Goal: Task Accomplishment & Management: Use online tool/utility

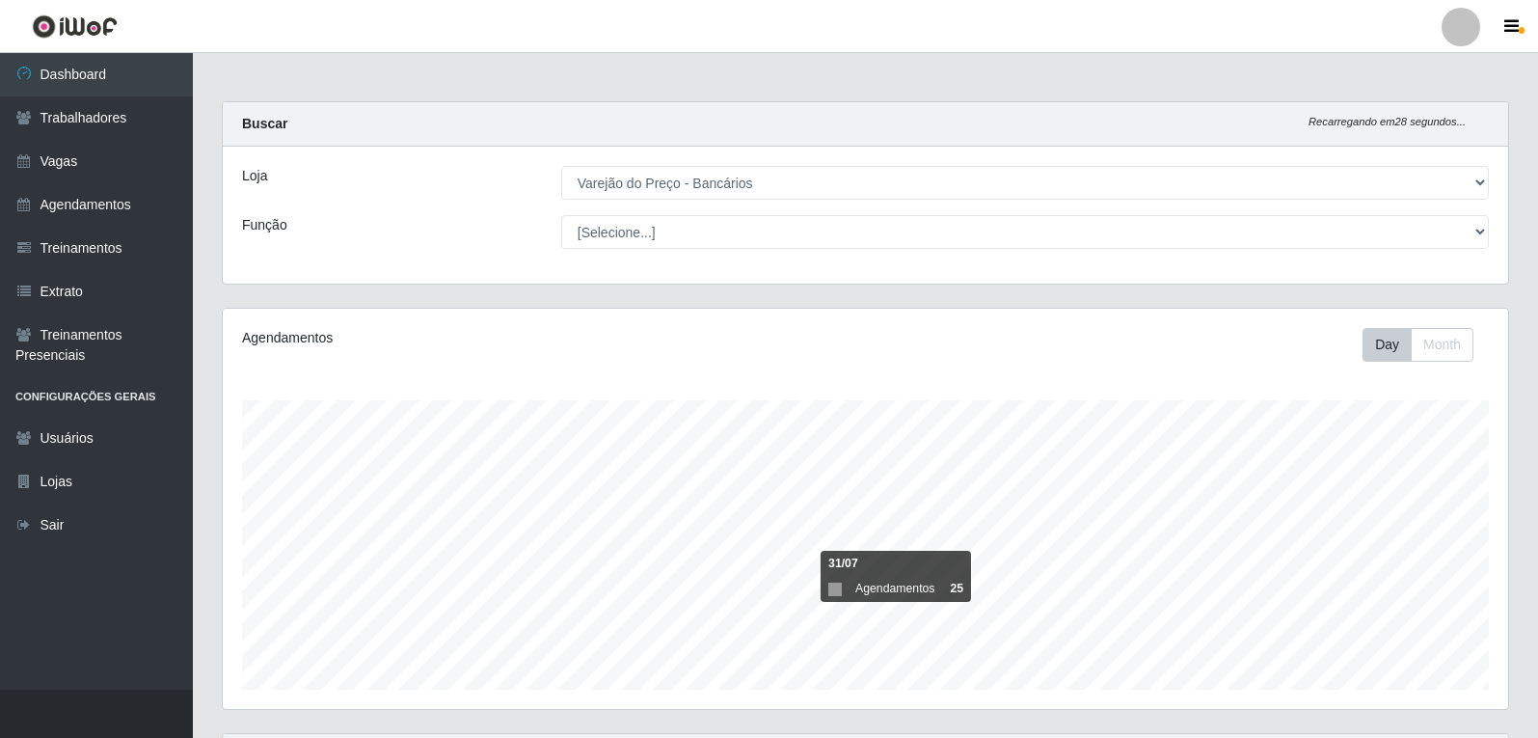
select select "157"
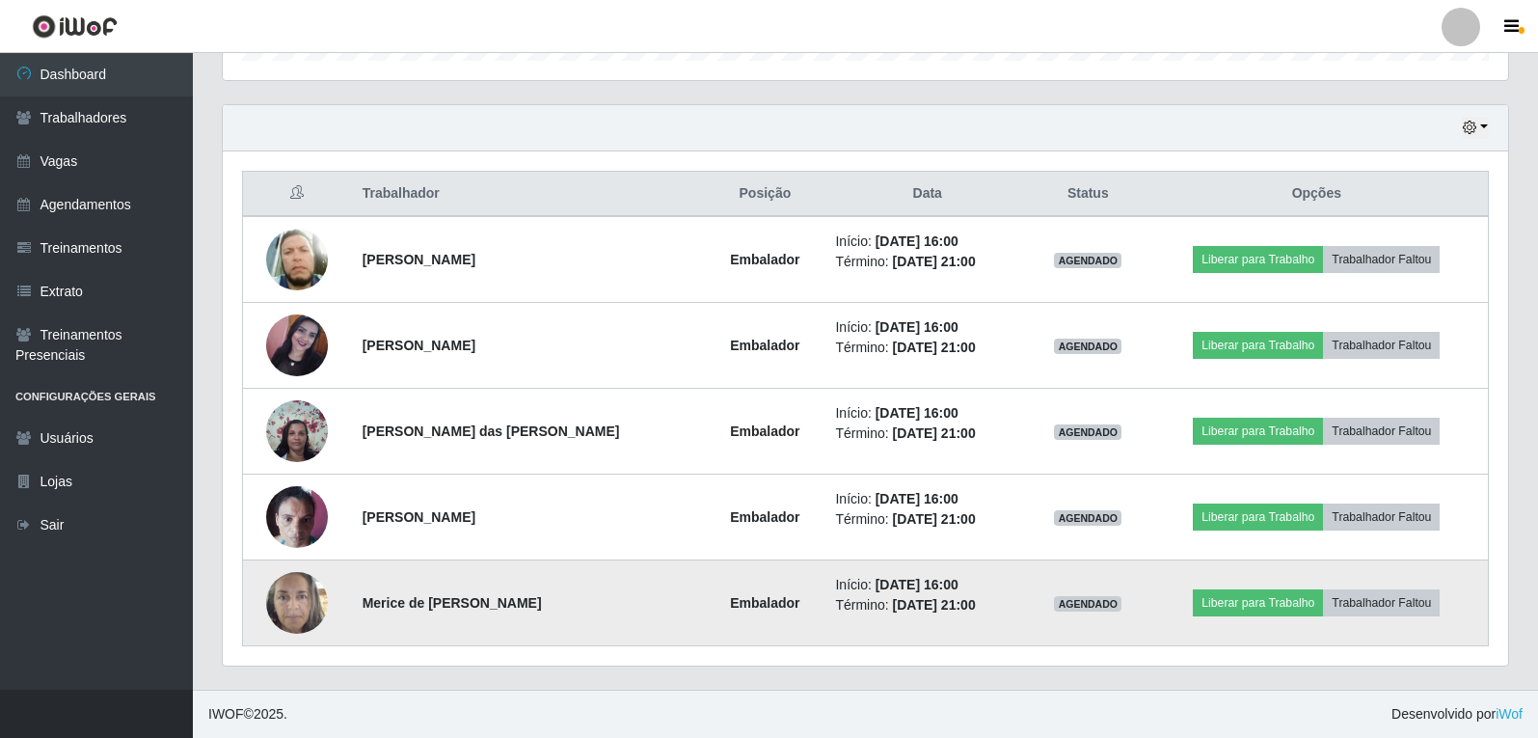
scroll to position [400, 1285]
click at [1233, 604] on button "Liberar para Trabalho" at bounding box center [1258, 602] width 130 height 27
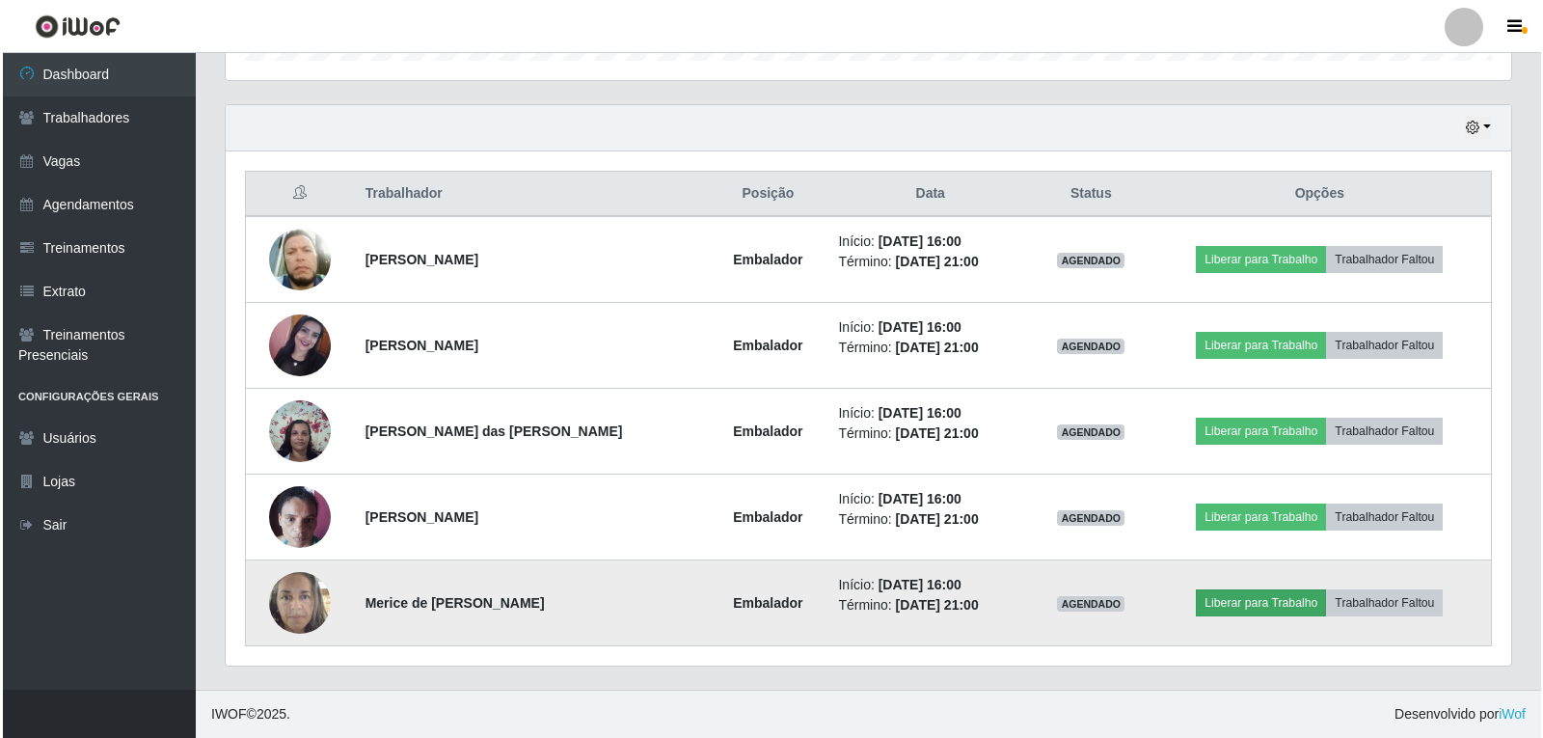
scroll to position [400, 1276]
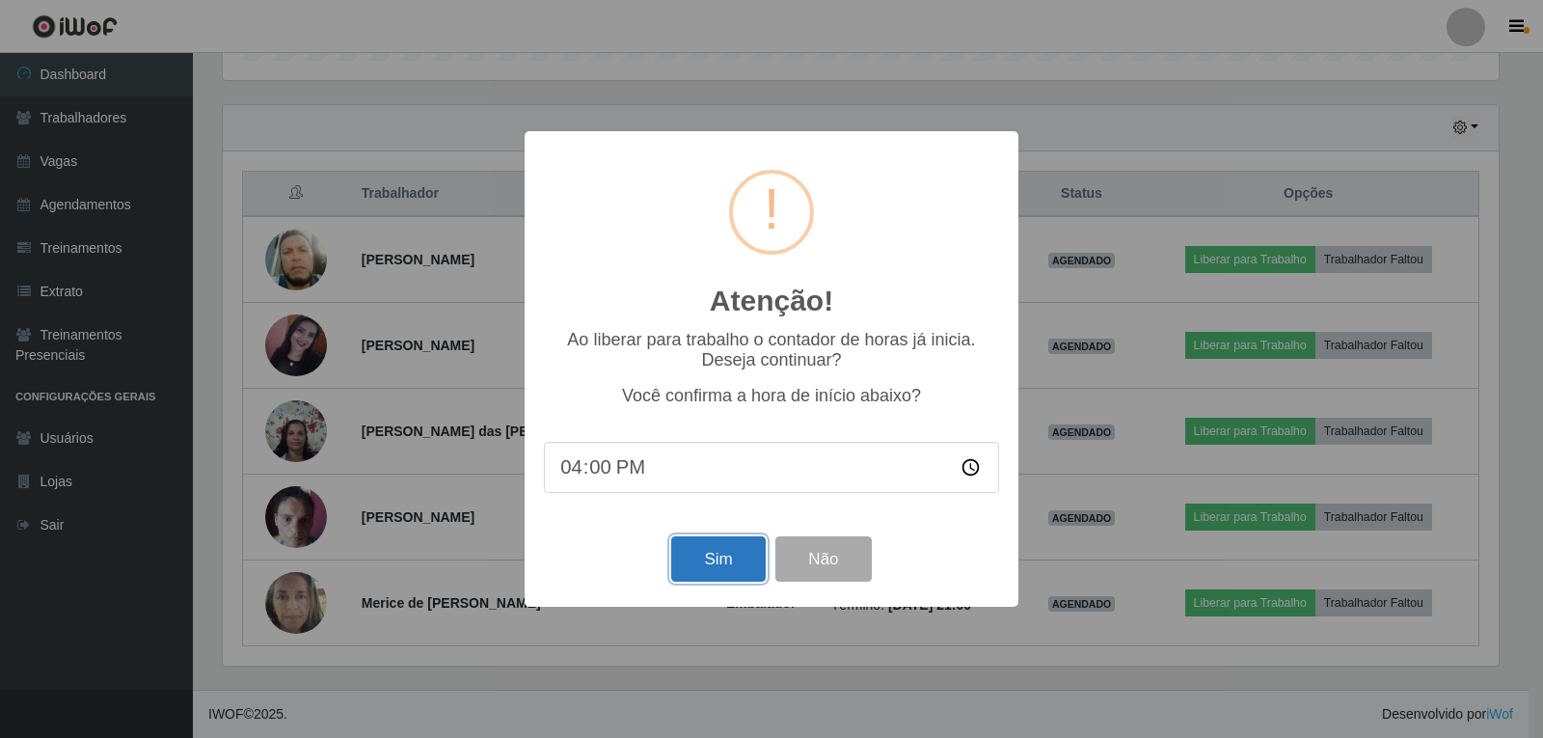
click at [729, 564] on button "Sim" at bounding box center [718, 558] width 94 height 45
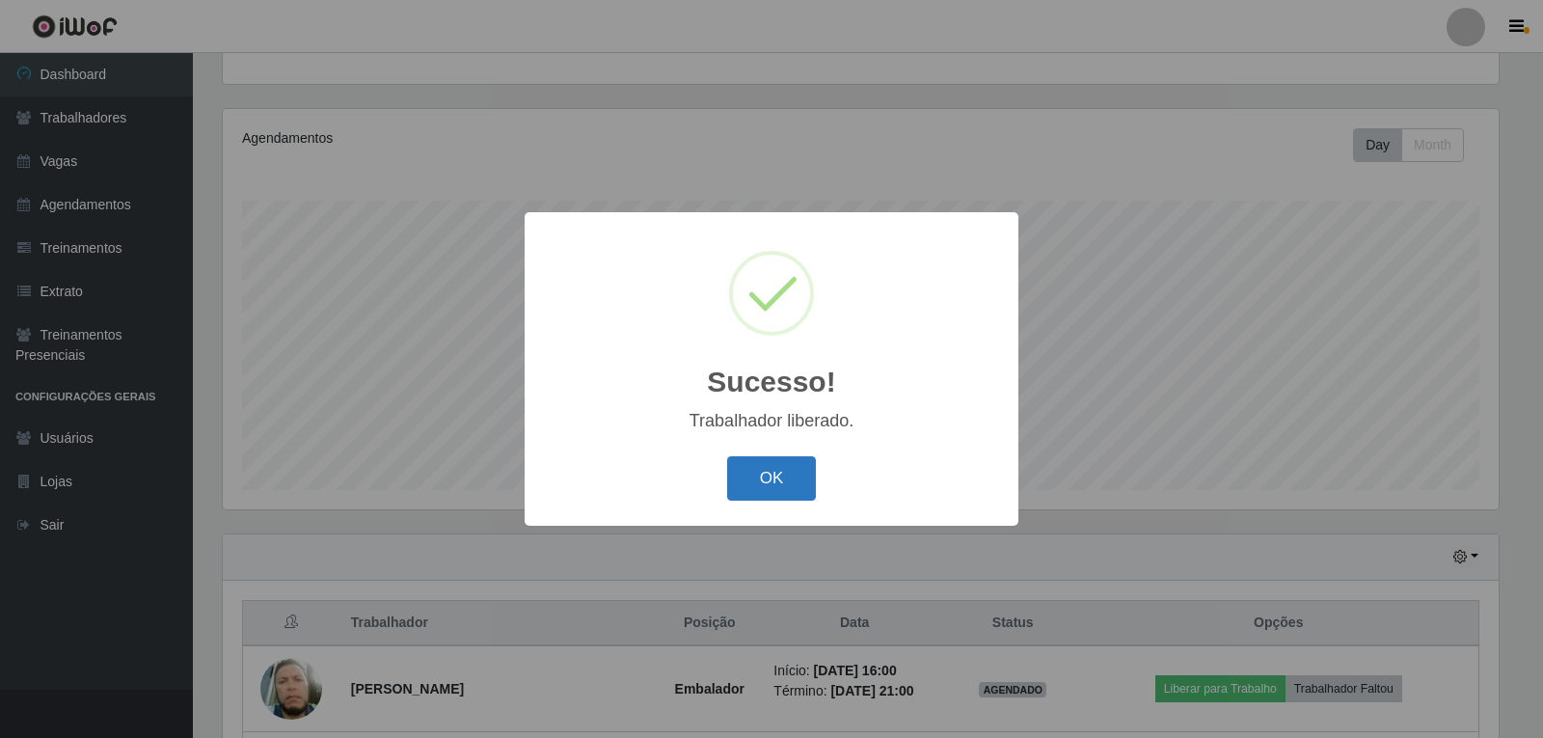
click at [790, 463] on button "OK" at bounding box center [772, 478] width 90 height 45
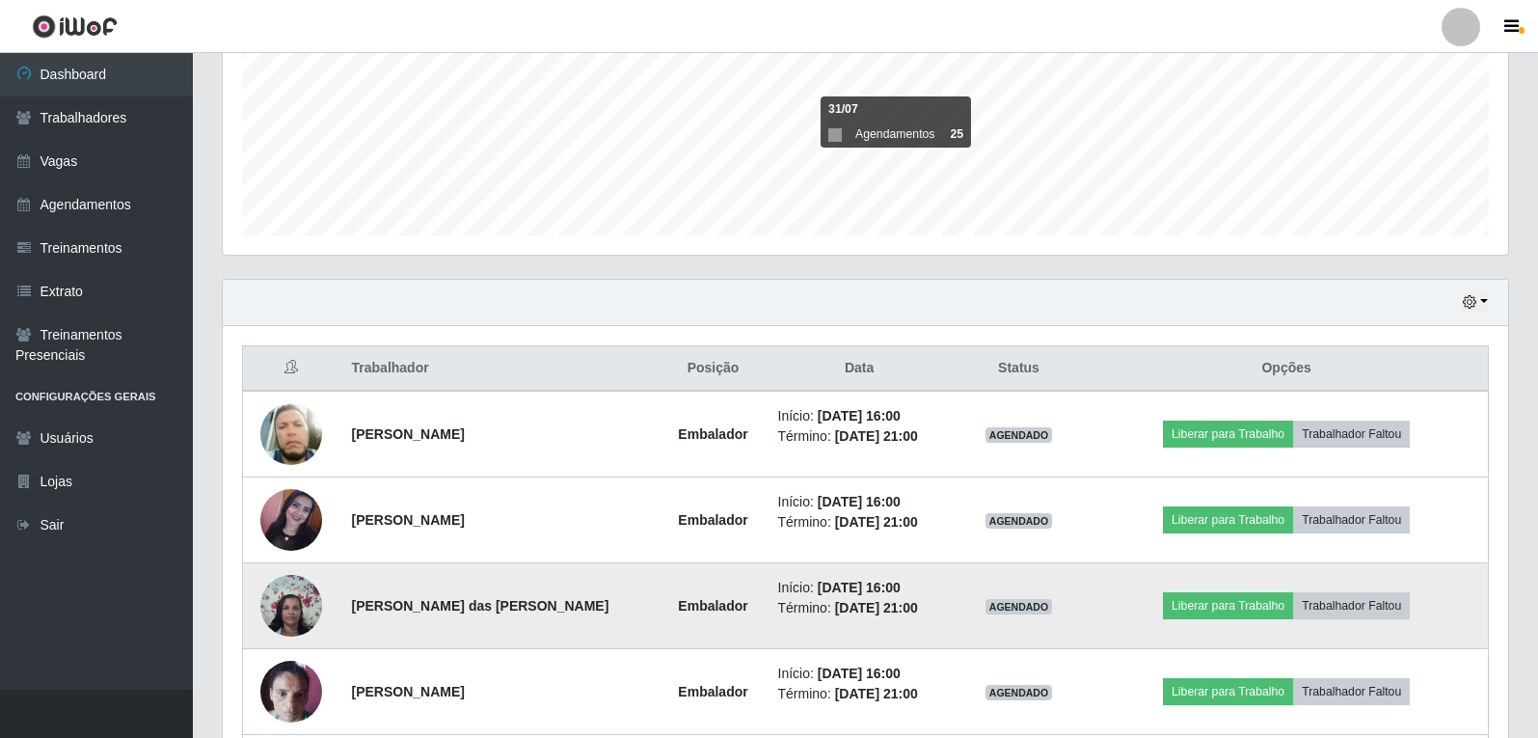
scroll to position [489, 0]
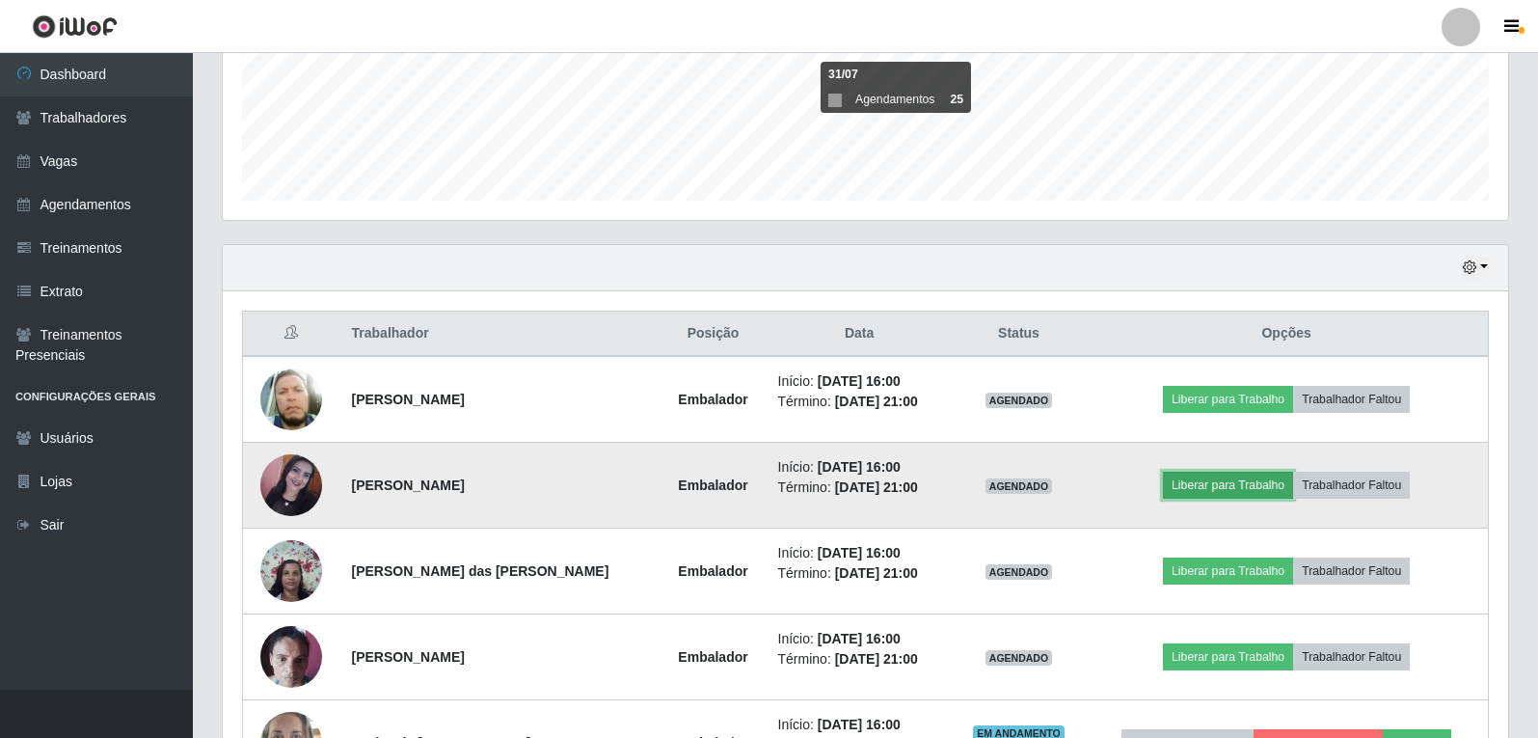
click at [1177, 478] on button "Liberar para Trabalho" at bounding box center [1228, 485] width 130 height 27
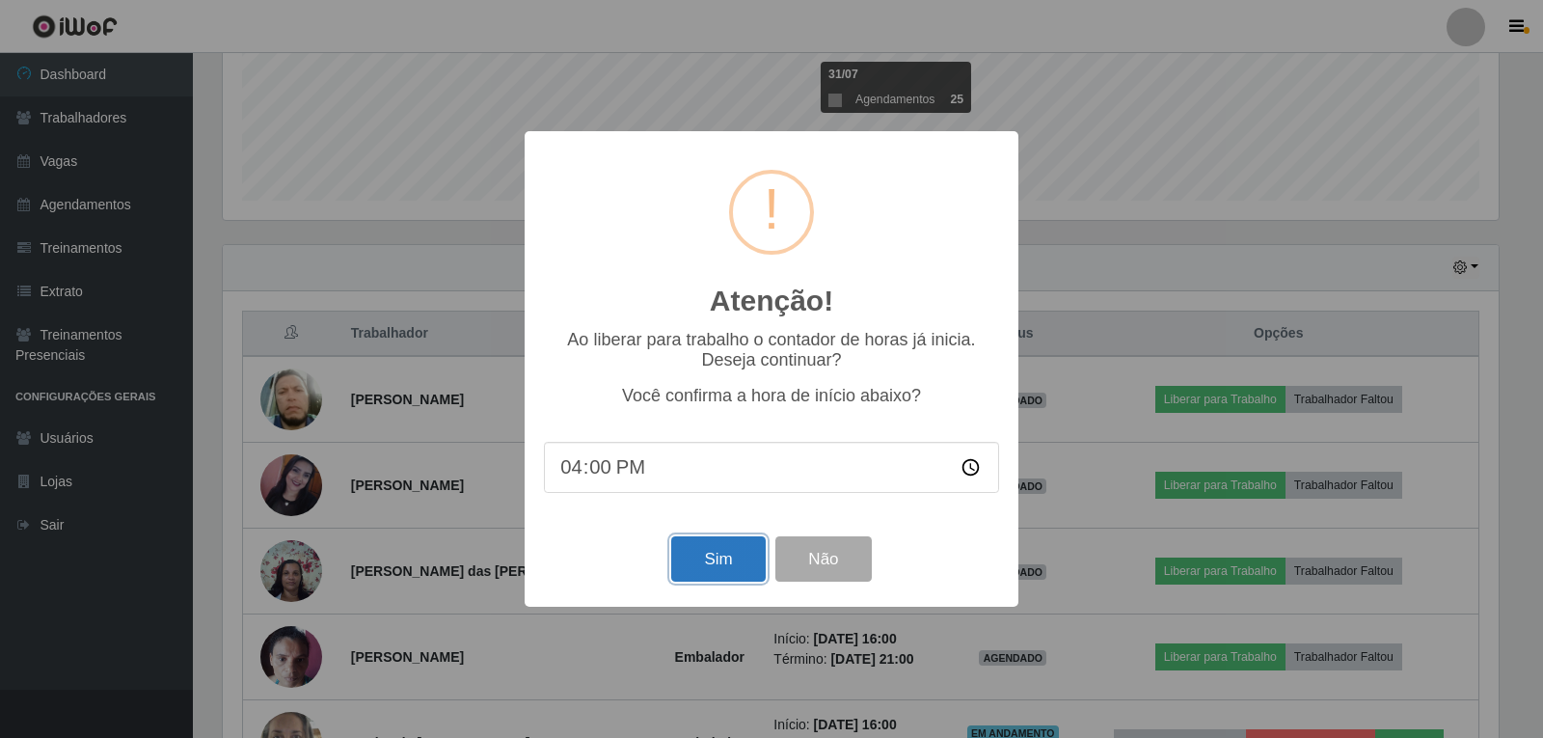
click at [713, 560] on button "Sim" at bounding box center [718, 558] width 94 height 45
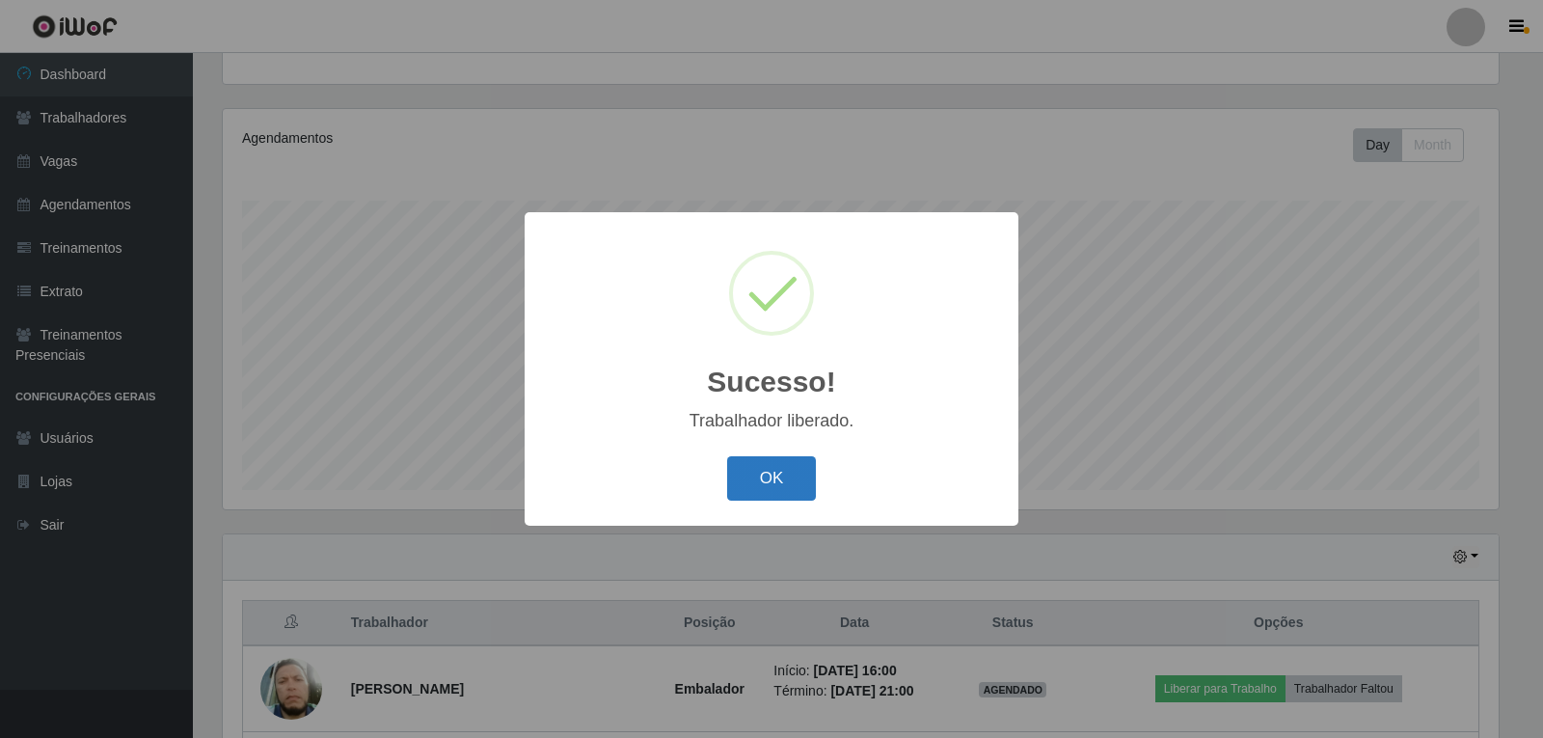
click at [789, 472] on button "OK" at bounding box center [772, 478] width 90 height 45
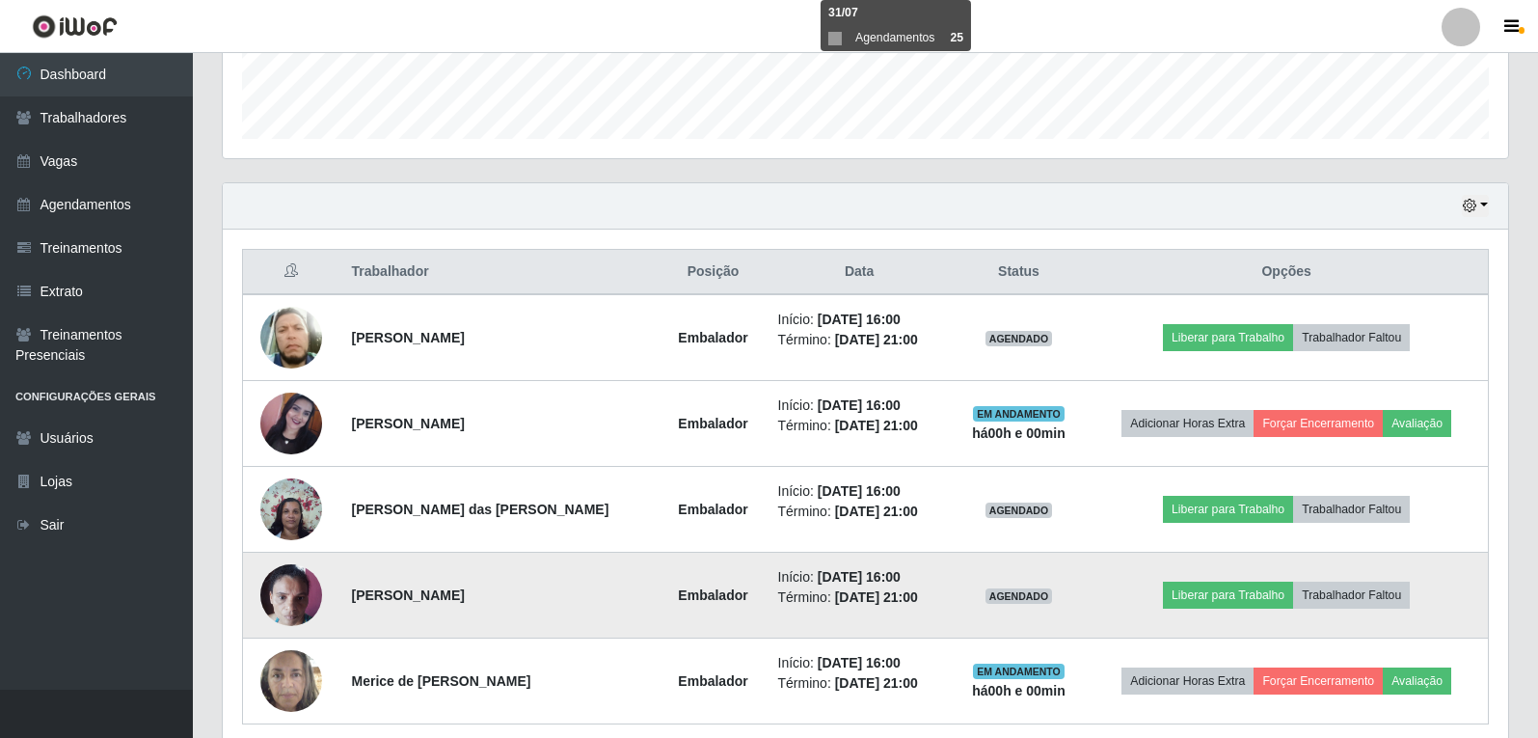
scroll to position [585, 0]
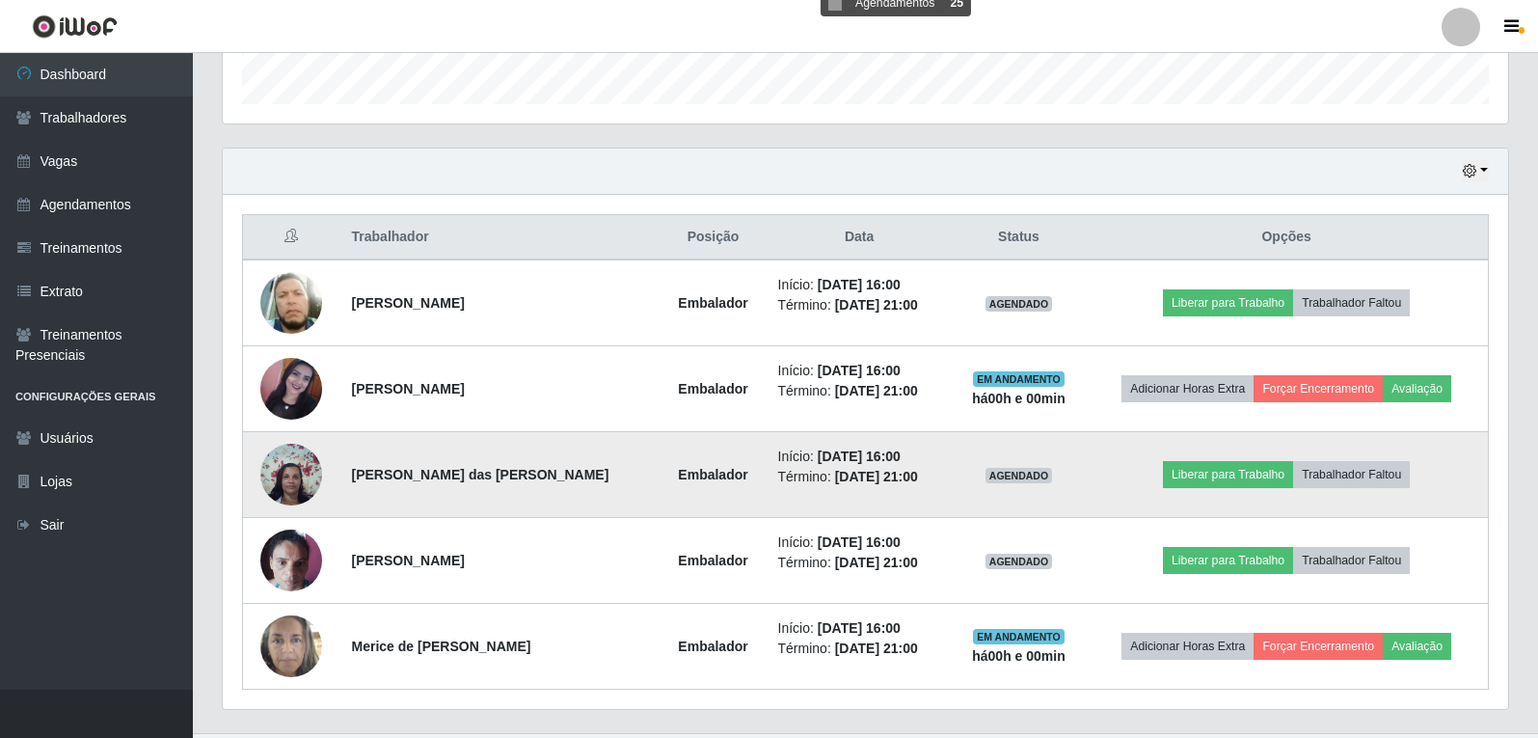
click at [301, 466] on img at bounding box center [291, 474] width 62 height 82
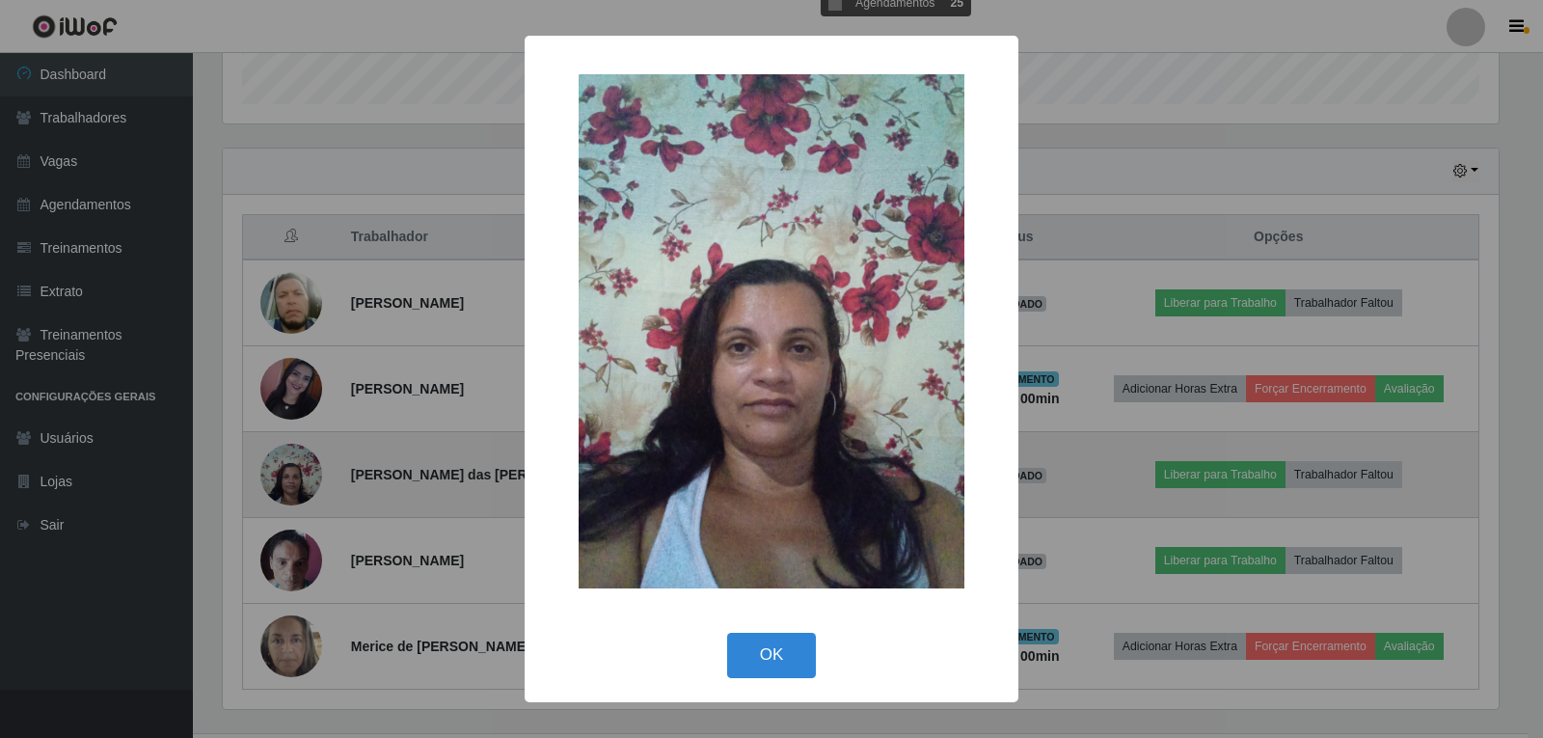
click at [301, 466] on div "× OK Cancel" at bounding box center [771, 369] width 1543 height 738
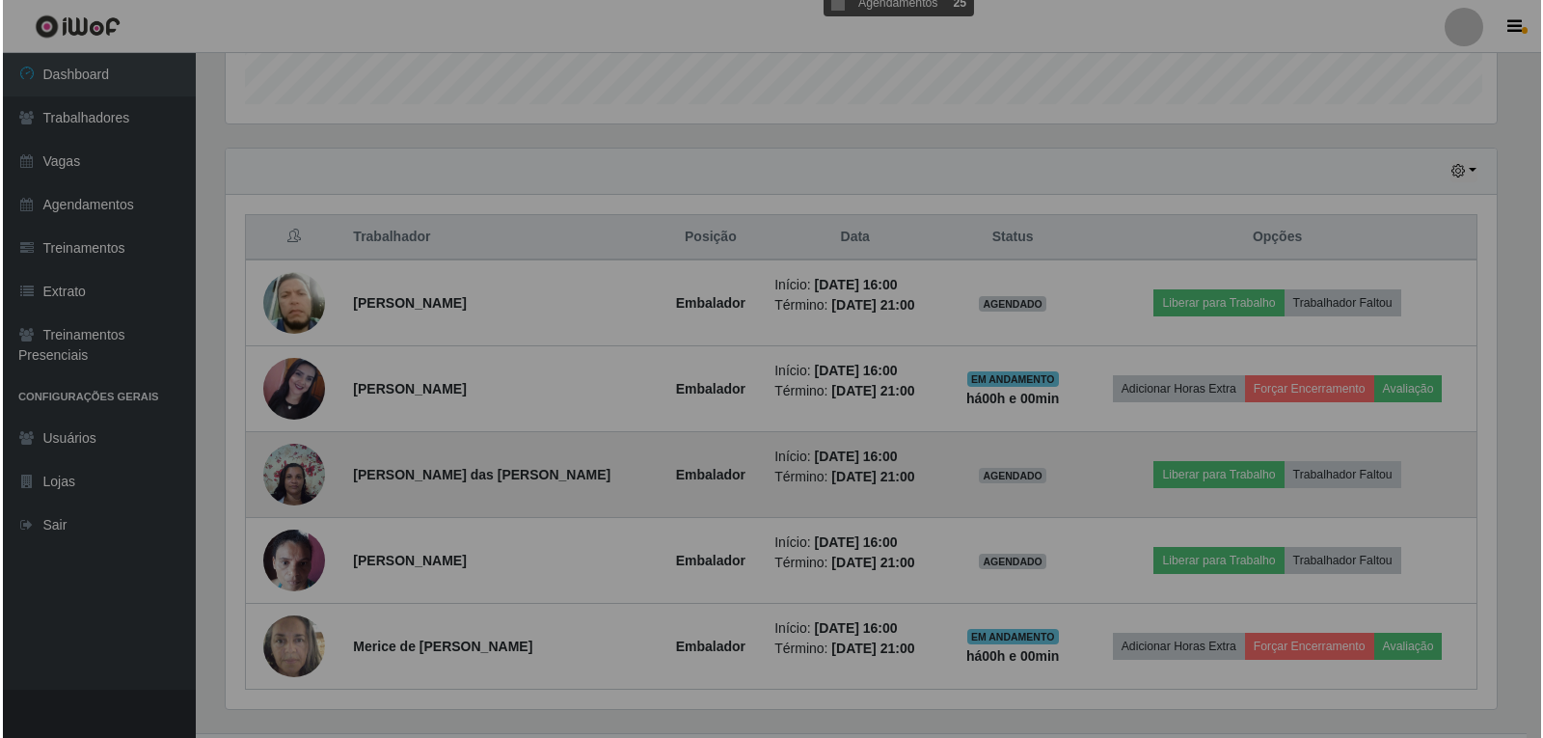
scroll to position [400, 1285]
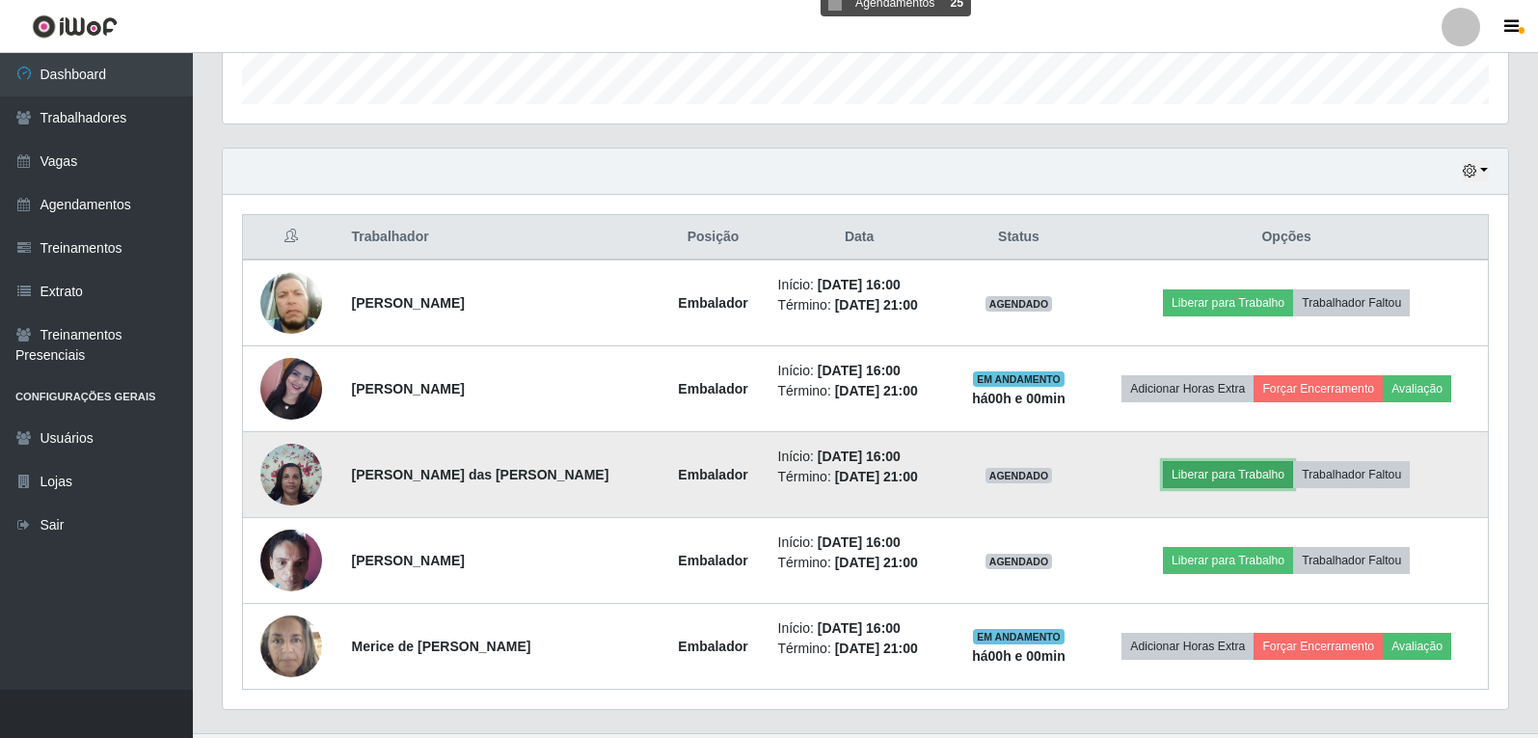
click at [1177, 475] on button "Liberar para Trabalho" at bounding box center [1228, 474] width 130 height 27
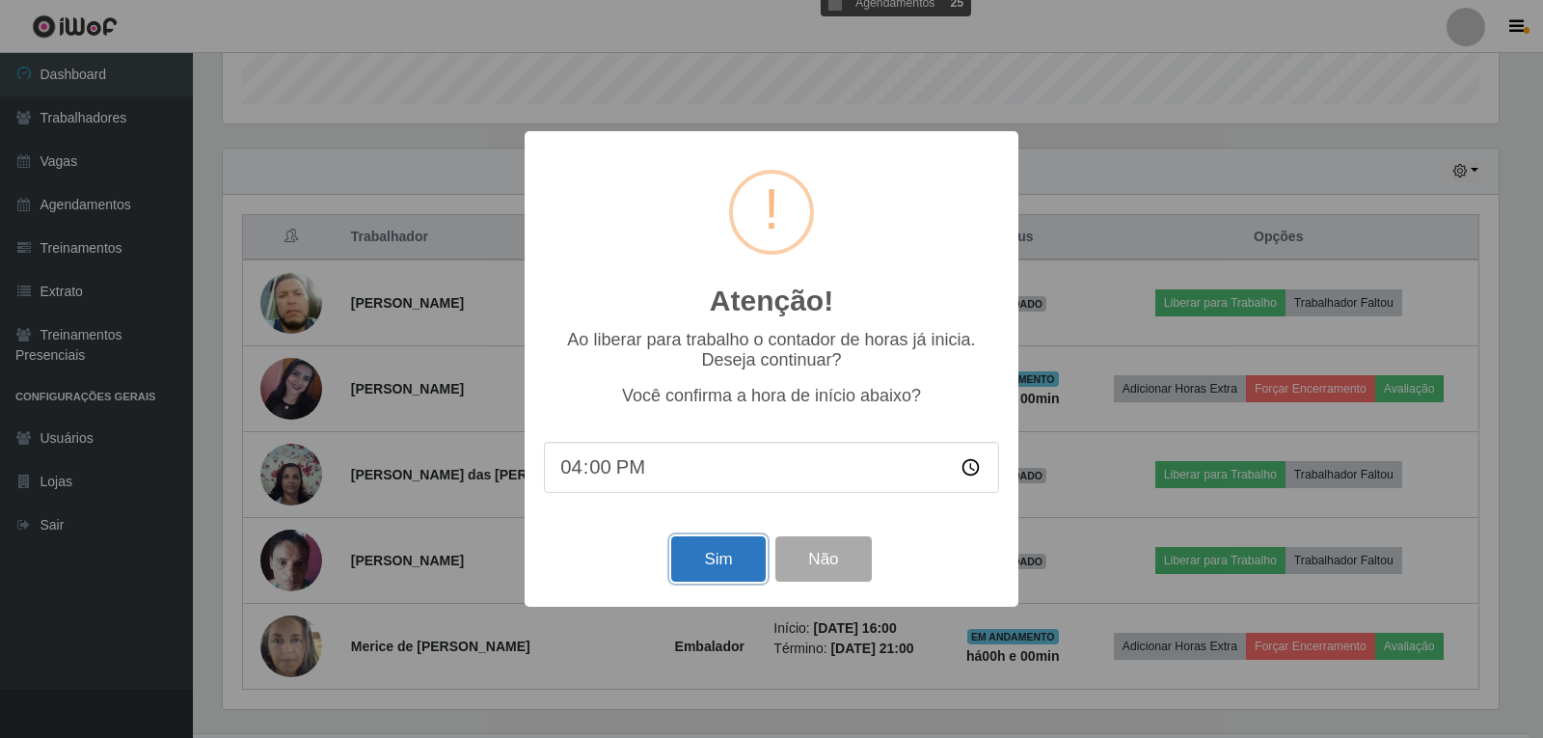
click at [682, 558] on button "Sim" at bounding box center [718, 558] width 94 height 45
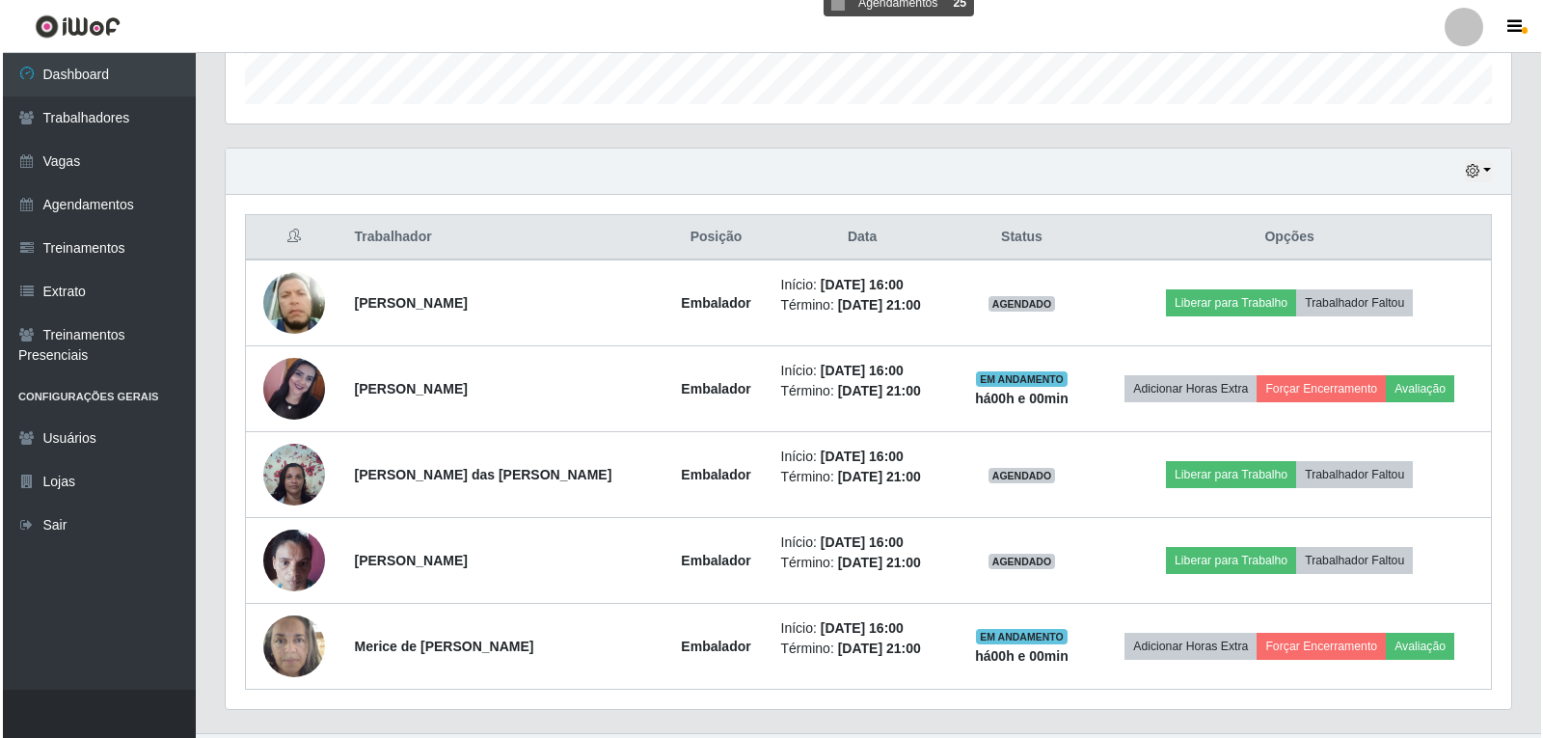
scroll to position [0, 0]
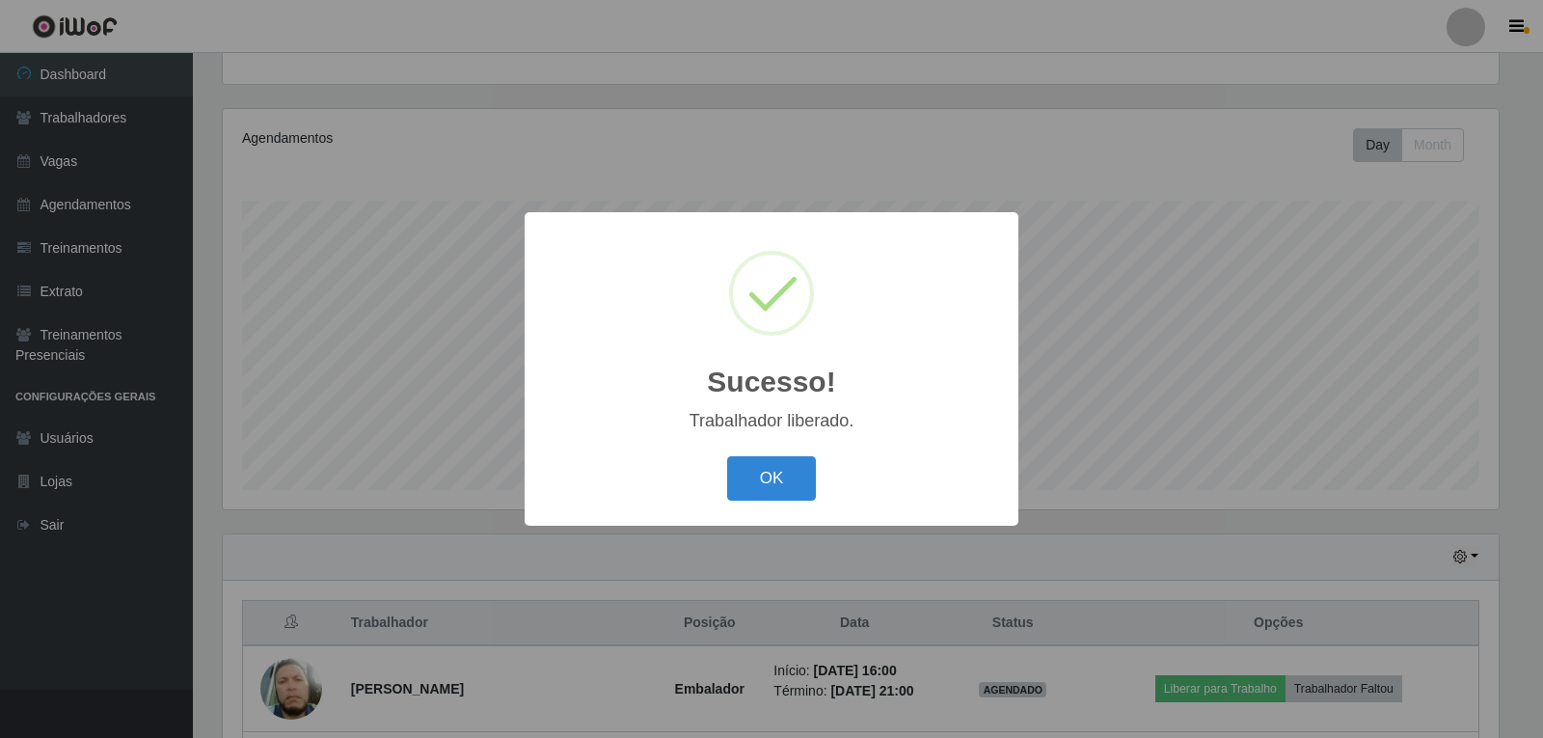
drag, startPoint x: 761, startPoint y: 487, endPoint x: 751, endPoint y: 484, distance: 10.1
click at [761, 486] on button "OK" at bounding box center [772, 478] width 90 height 45
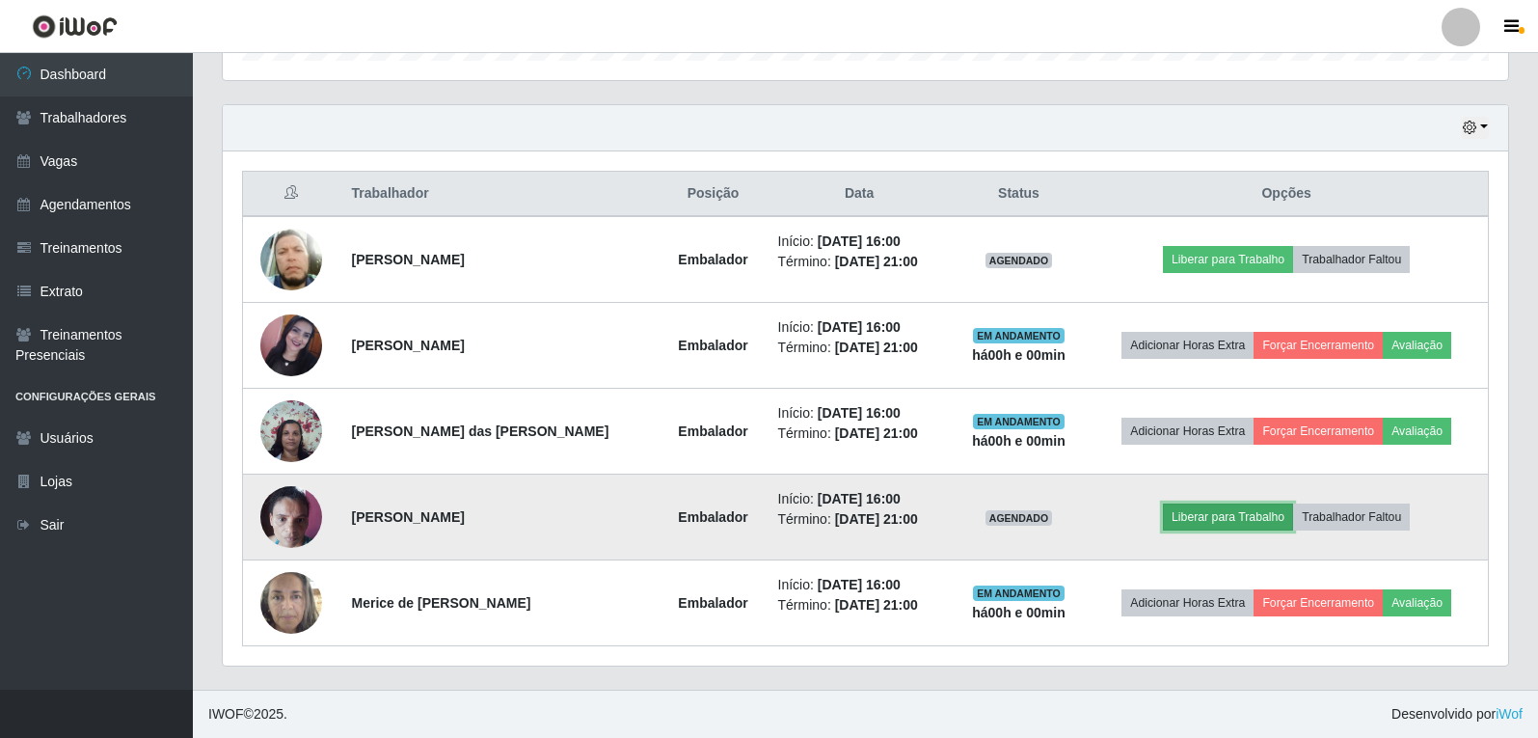
click at [1216, 512] on button "Liberar para Trabalho" at bounding box center [1228, 516] width 130 height 27
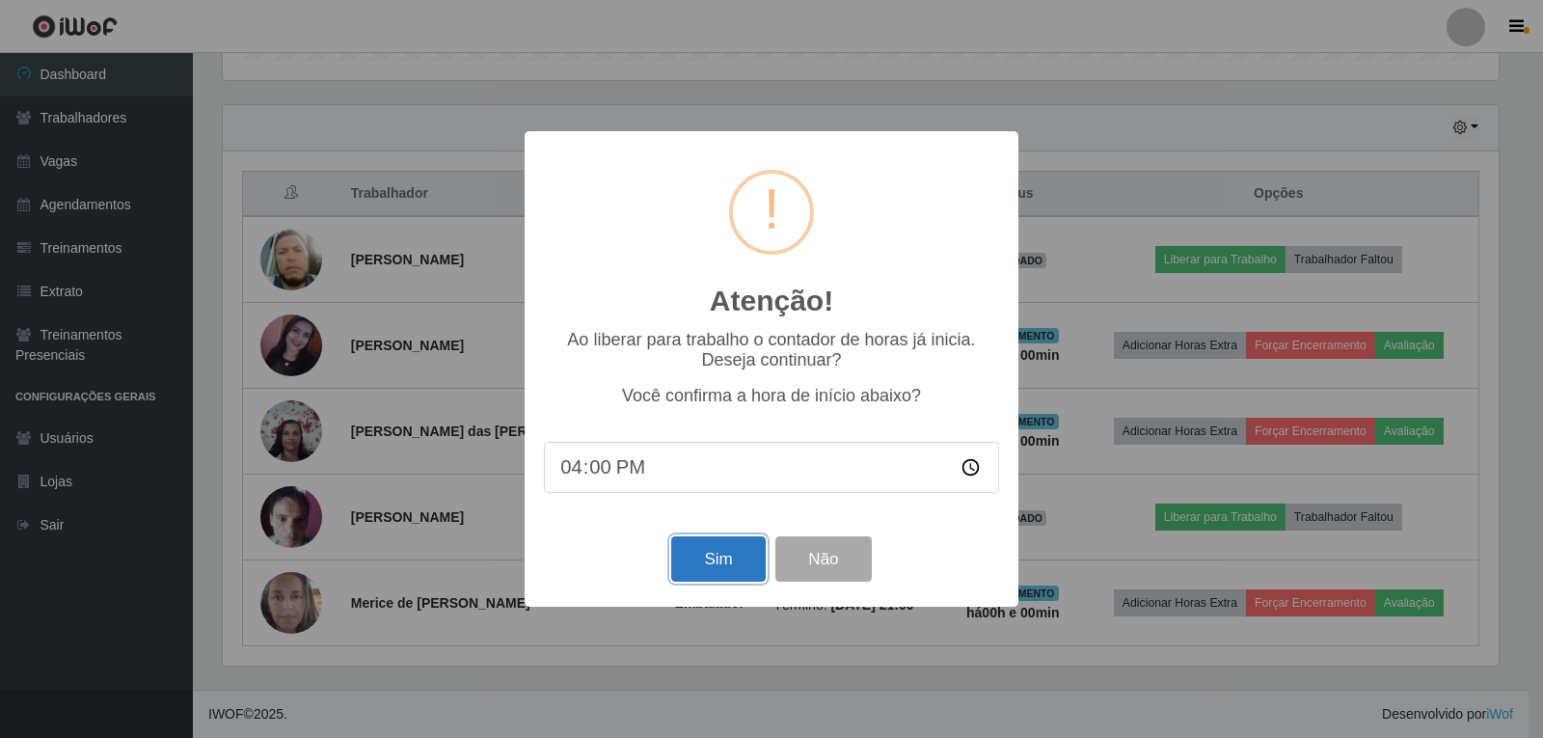
click at [694, 556] on button "Sim" at bounding box center [718, 558] width 94 height 45
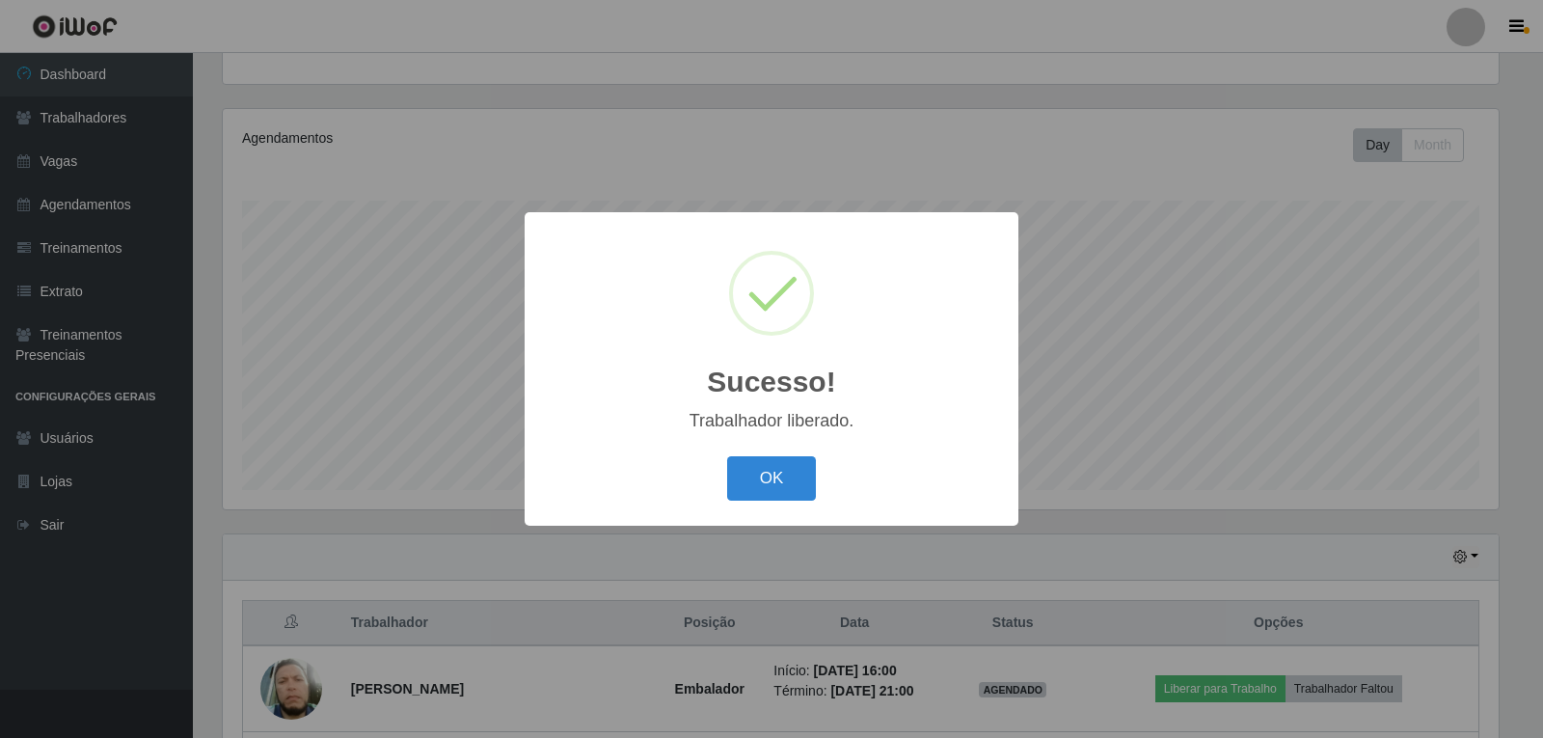
click at [727, 456] on button "OK" at bounding box center [772, 478] width 90 height 45
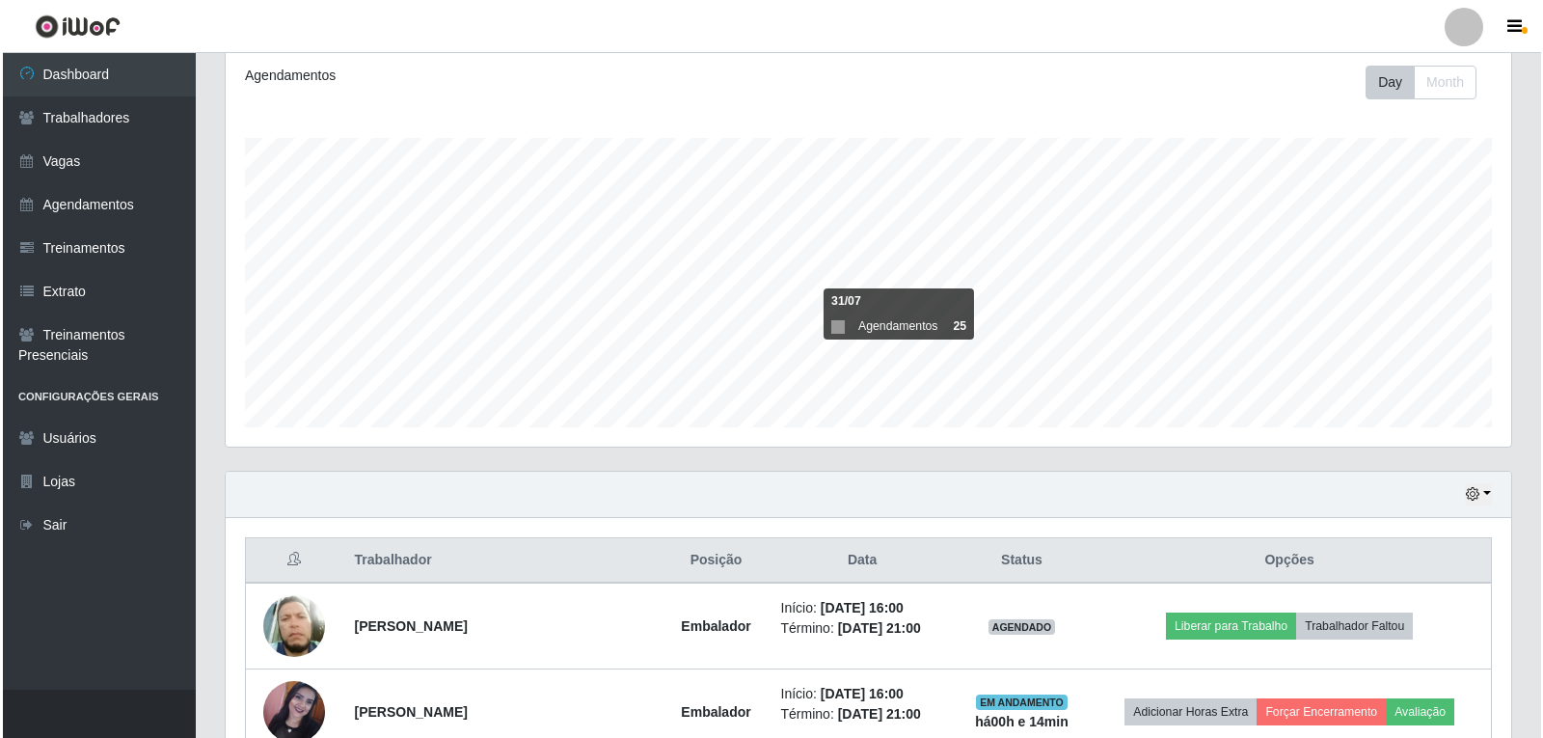
scroll to position [296, 0]
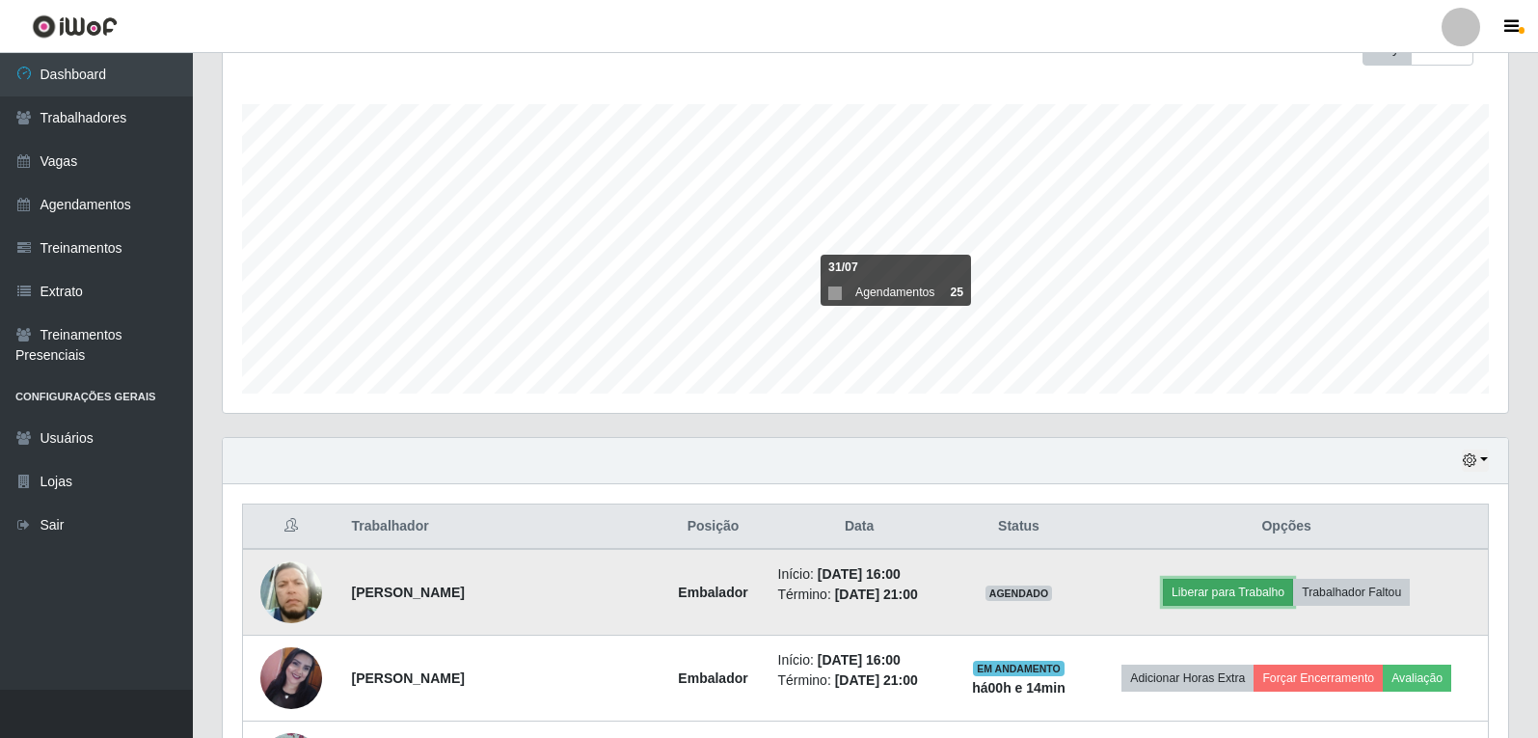
click at [1259, 599] on button "Liberar para Trabalho" at bounding box center [1228, 592] width 130 height 27
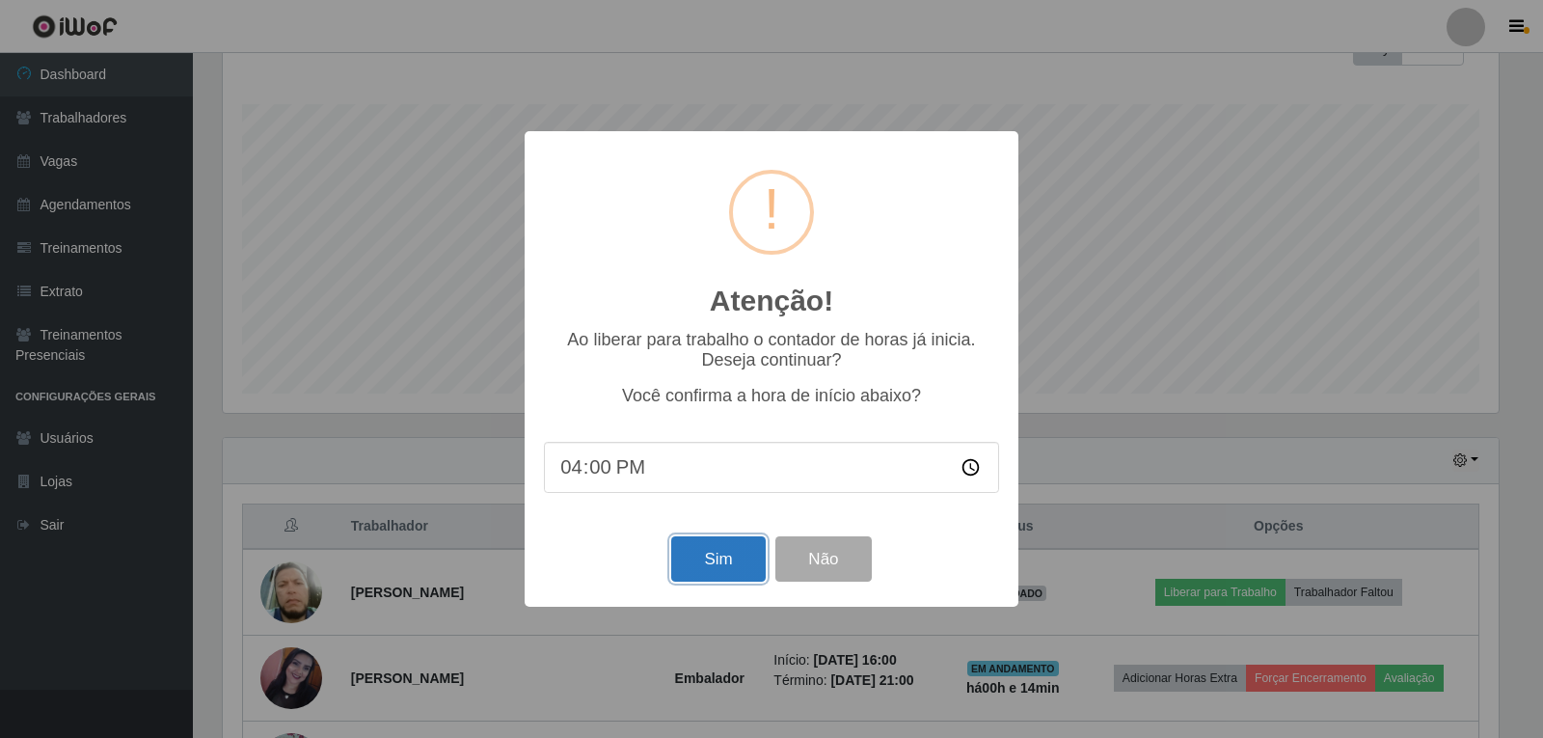
click at [717, 567] on button "Sim" at bounding box center [718, 558] width 94 height 45
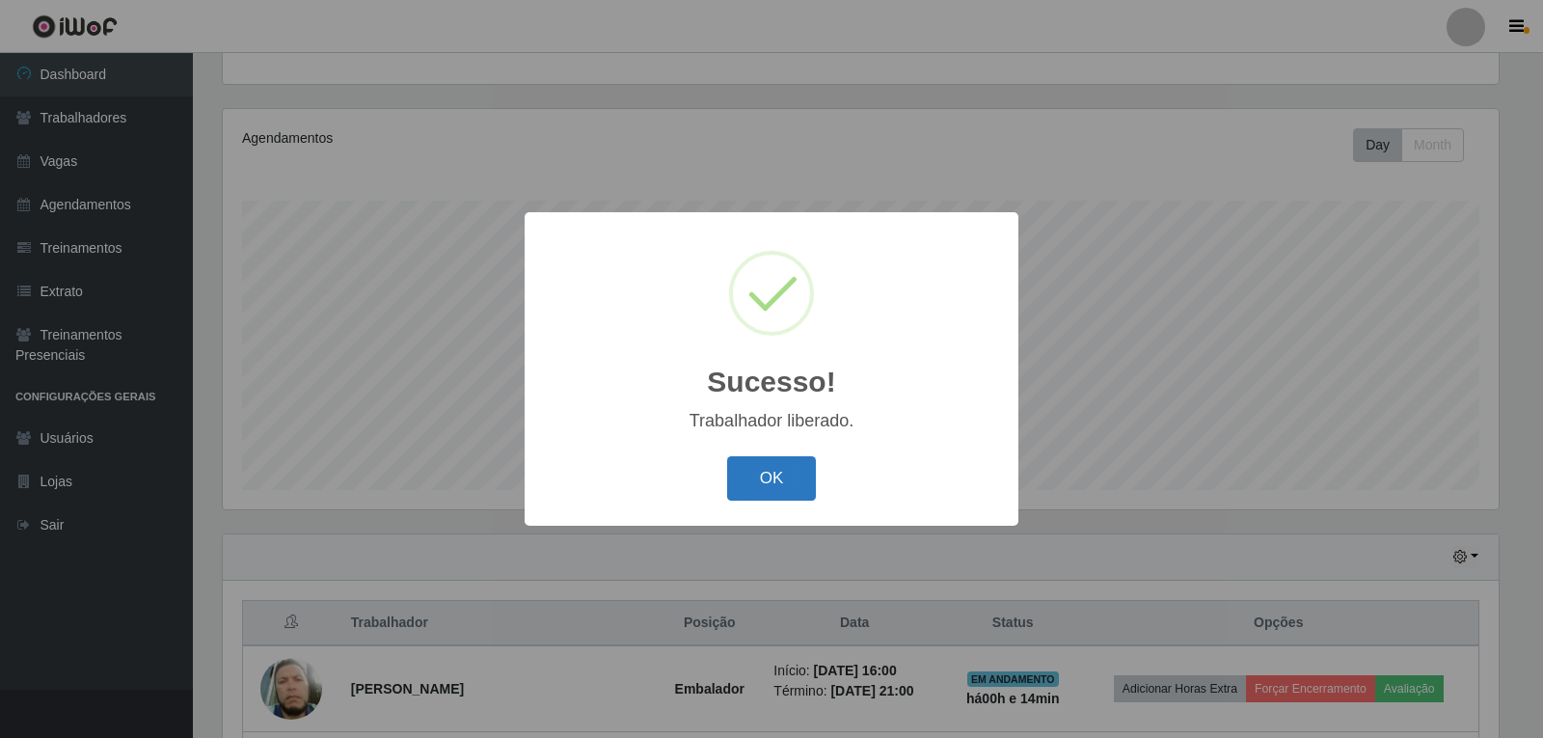
click at [756, 475] on button "OK" at bounding box center [772, 478] width 90 height 45
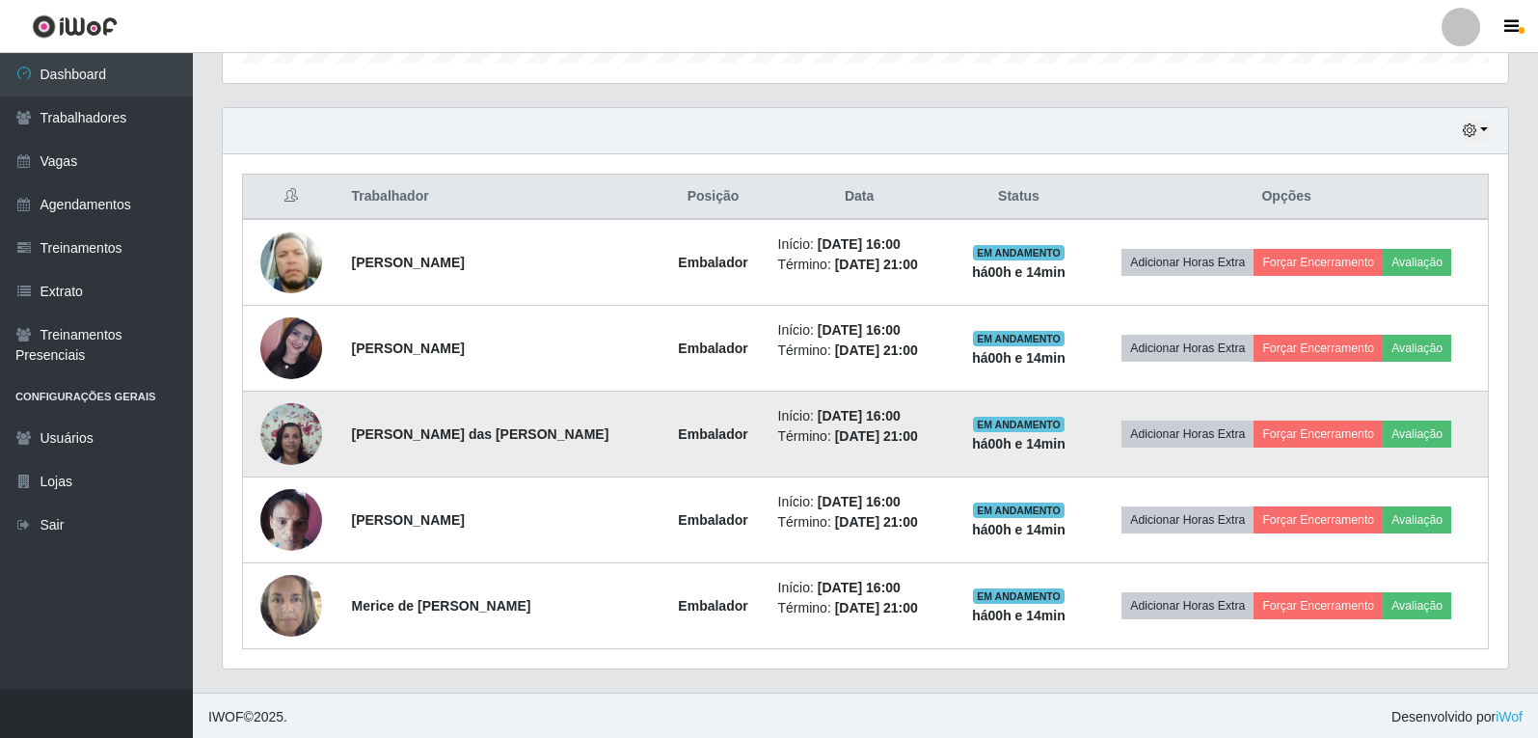
scroll to position [629, 0]
